Goal: Check status: Check status

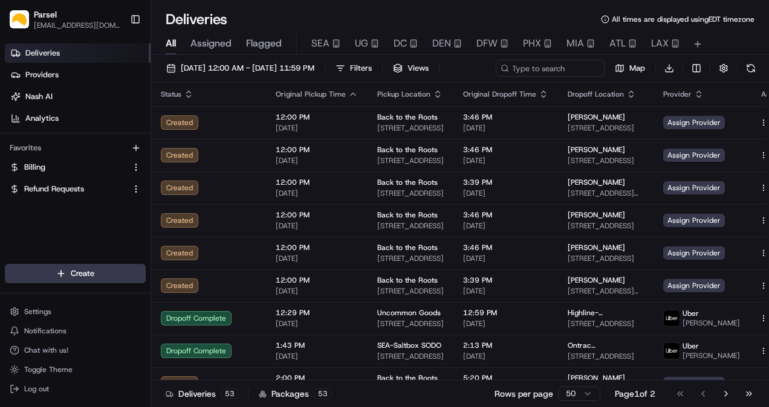
click at [214, 43] on span "Assigned" at bounding box center [210, 43] width 41 height 15
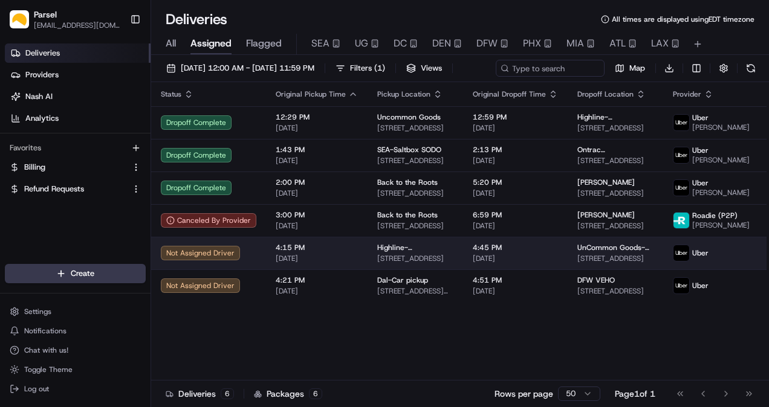
click at [406, 253] on span "Highline-NYC-BK" at bounding box center [415, 248] width 76 height 10
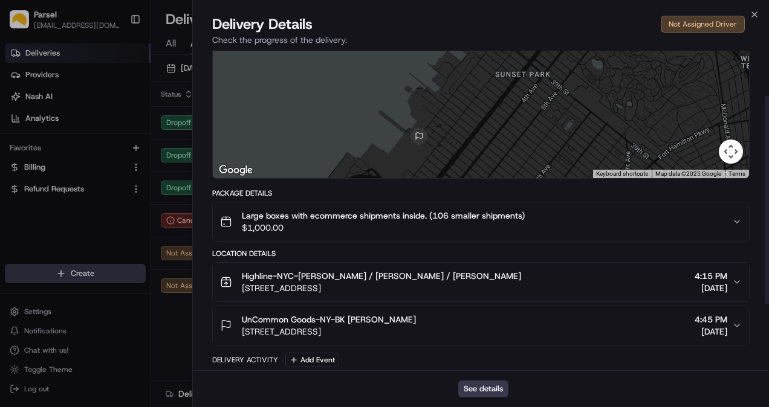
scroll to position [69, 0]
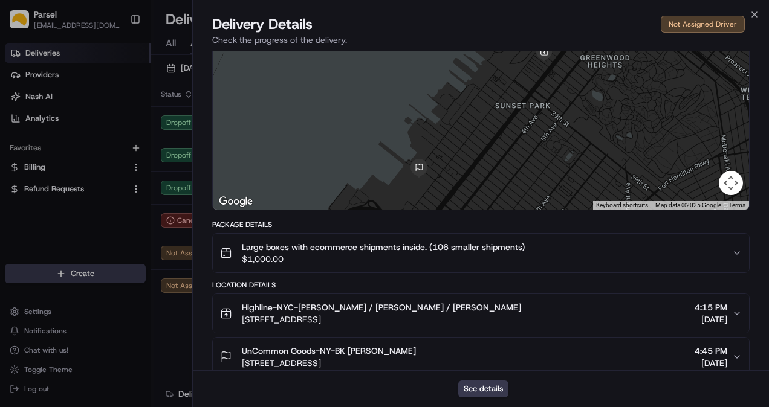
click at [741, 253] on icon "button" at bounding box center [737, 253] width 10 height 10
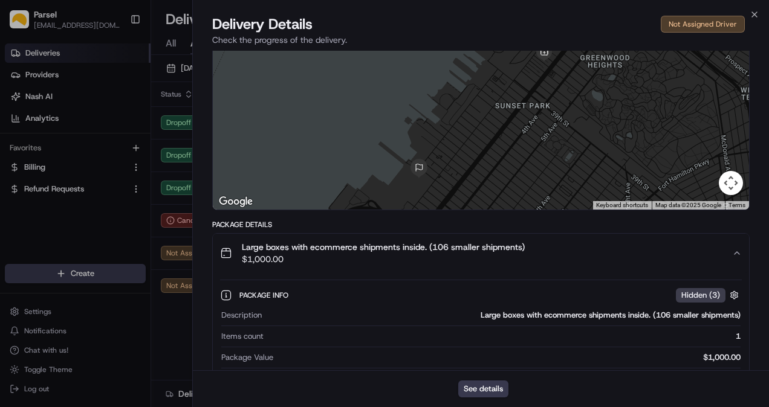
click at [739, 252] on icon "button" at bounding box center [737, 253] width 10 height 10
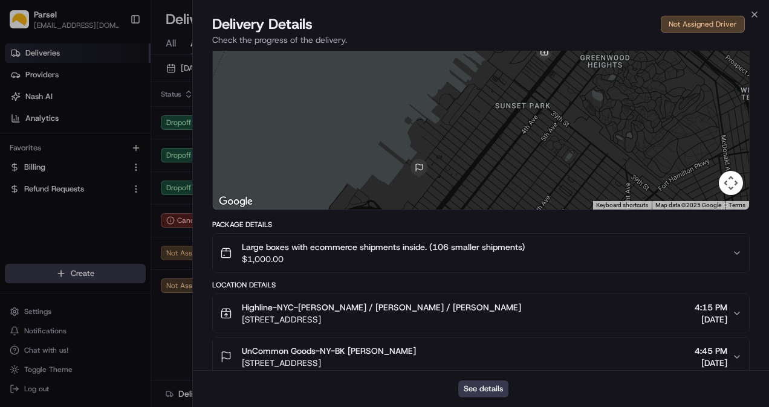
click at [739, 252] on icon "button" at bounding box center [736, 253] width 5 height 2
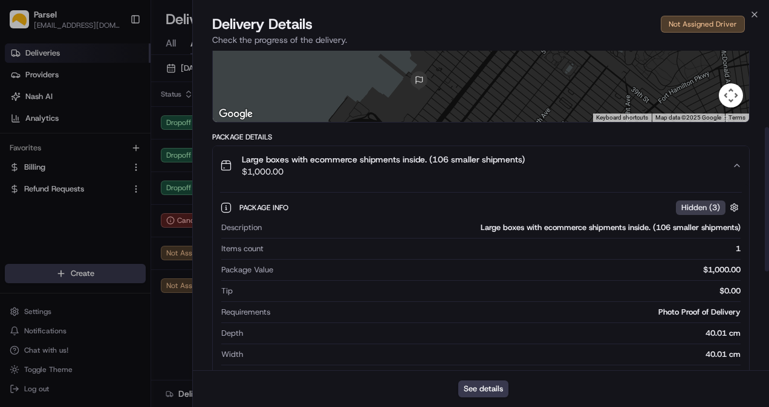
scroll to position [169, 0]
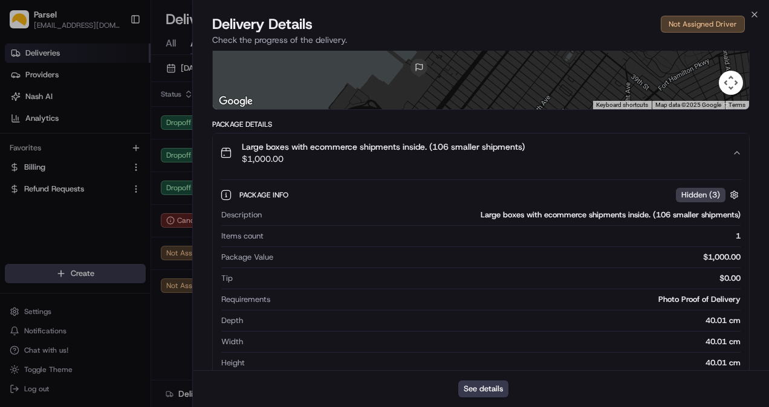
click at [734, 152] on icon "button" at bounding box center [737, 153] width 10 height 10
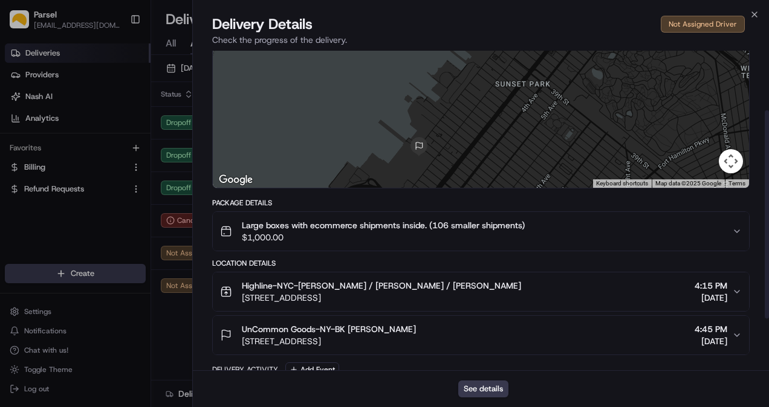
scroll to position [0, 0]
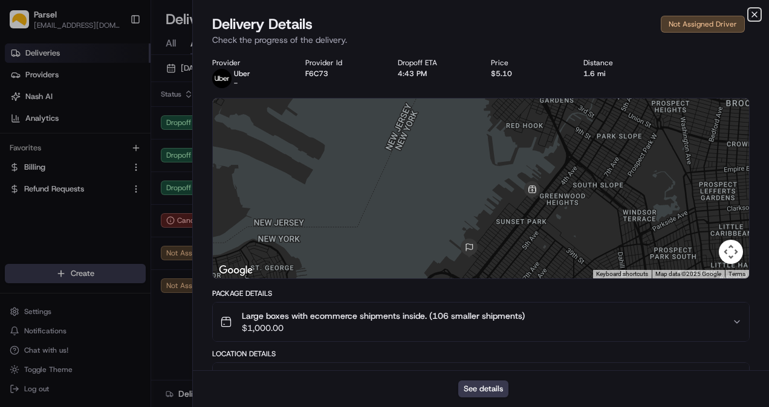
click at [756, 10] on icon "button" at bounding box center [754, 15] width 10 height 10
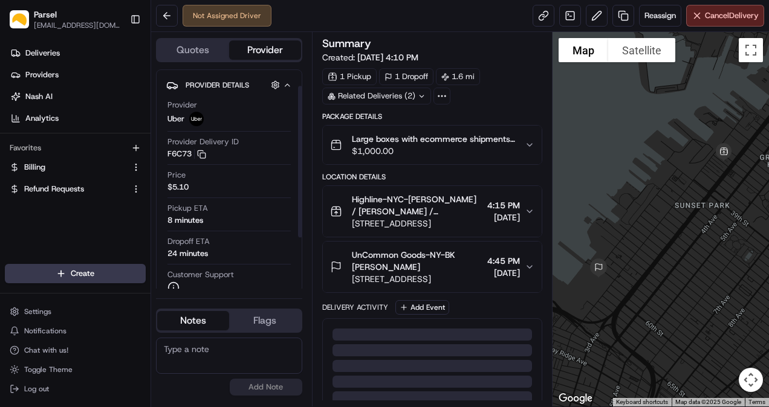
scroll to position [97, 0]
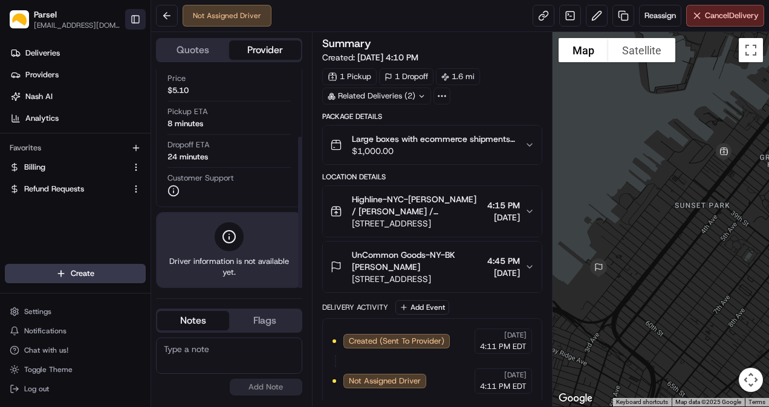
click at [139, 21] on button "Toggle Sidebar" at bounding box center [135, 19] width 21 height 21
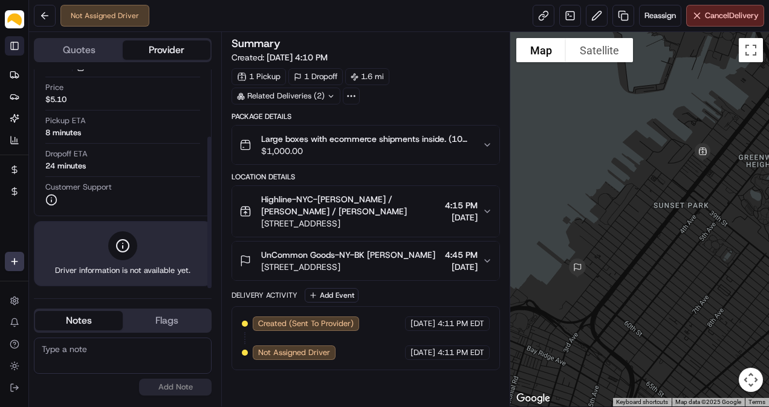
scroll to position [86, 0]
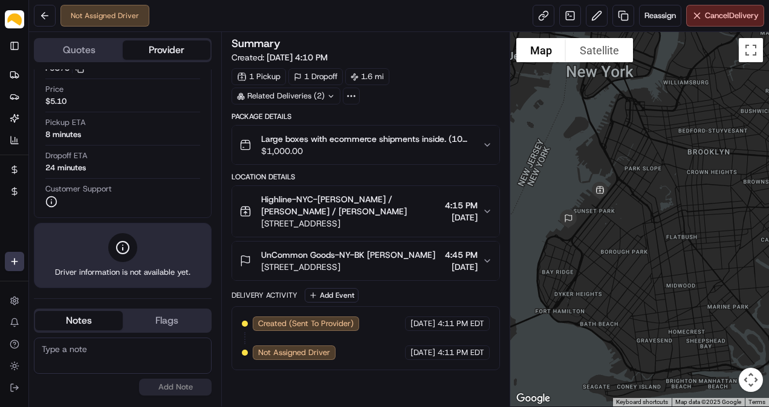
drag, startPoint x: 693, startPoint y: 191, endPoint x: 647, endPoint y: 224, distance: 55.9
click at [647, 224] on div at bounding box center [639, 219] width 259 height 375
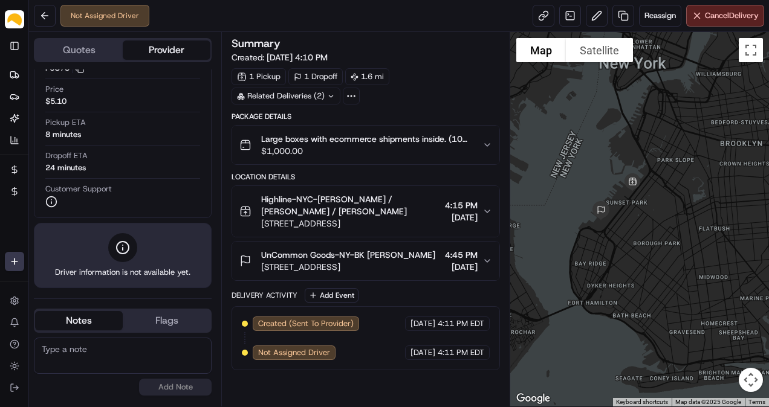
click at [491, 140] on icon "button" at bounding box center [487, 145] width 10 height 10
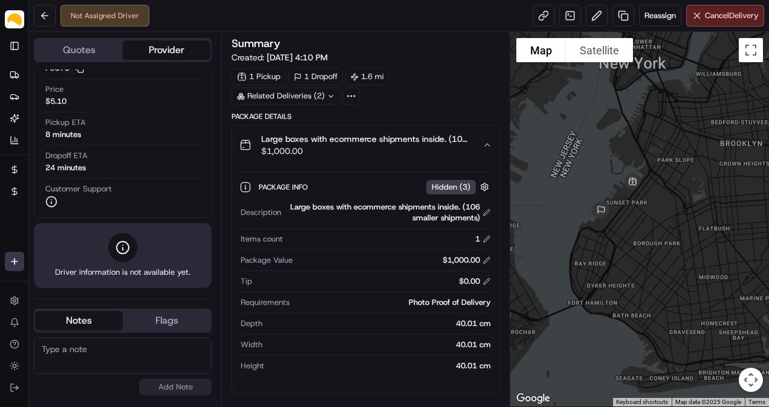
click at [490, 140] on icon "button" at bounding box center [487, 145] width 10 height 10
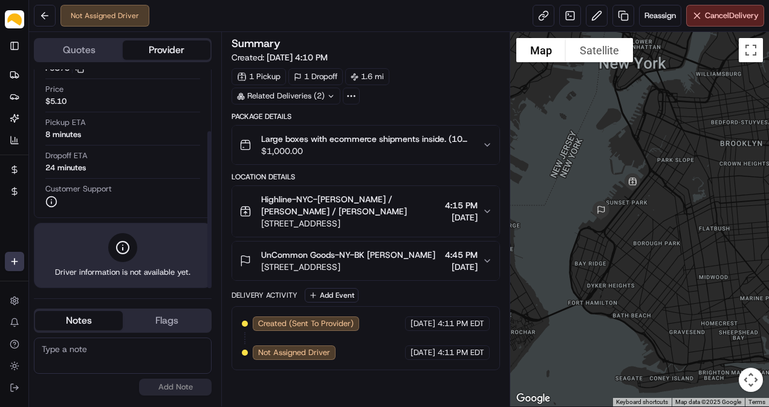
scroll to position [0, 0]
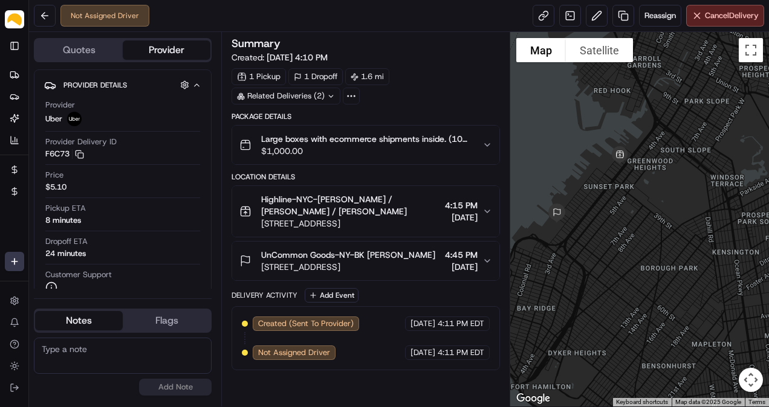
drag, startPoint x: 587, startPoint y: 199, endPoint x: 627, endPoint y: 169, distance: 50.0
click at [627, 169] on div at bounding box center [639, 219] width 259 height 375
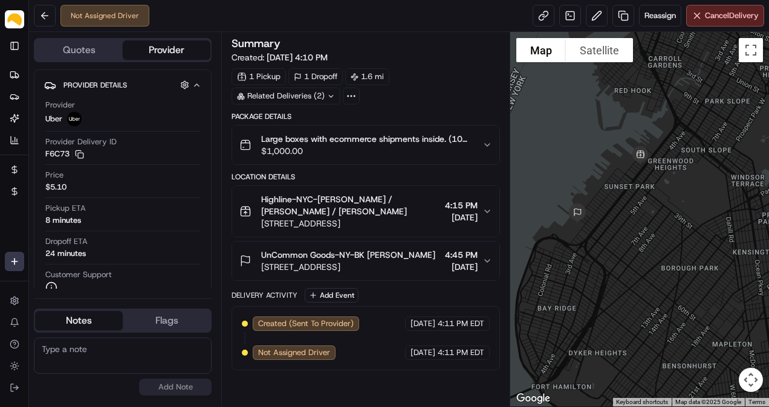
drag, startPoint x: 603, startPoint y: 235, endPoint x: 623, endPoint y: 216, distance: 27.4
click at [623, 216] on div at bounding box center [639, 219] width 259 height 375
